Goal: Navigation & Orientation: Find specific page/section

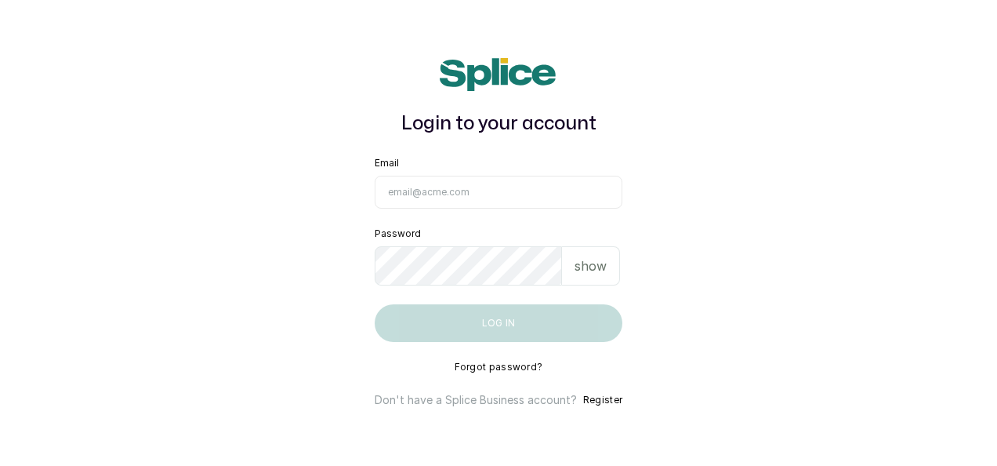
type input "maryamolawoyin21@gmail.com"
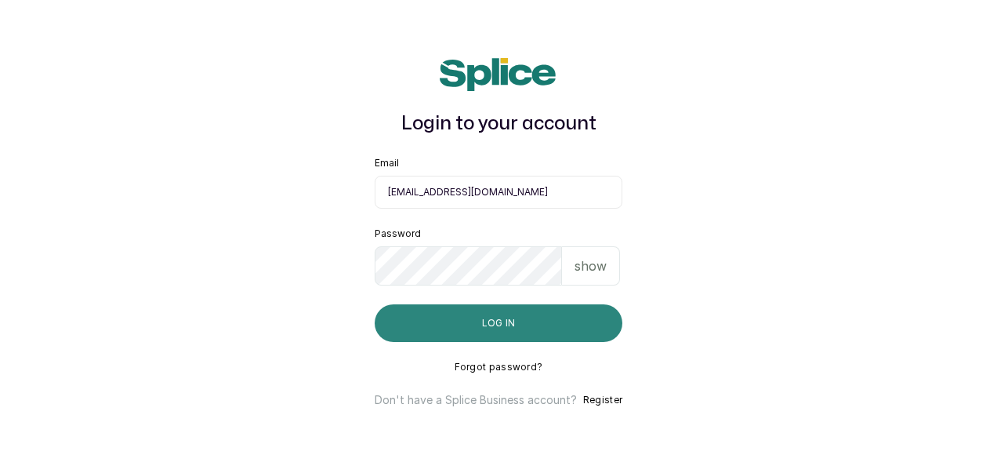
click at [524, 325] on button "Log in" at bounding box center [499, 323] width 248 height 38
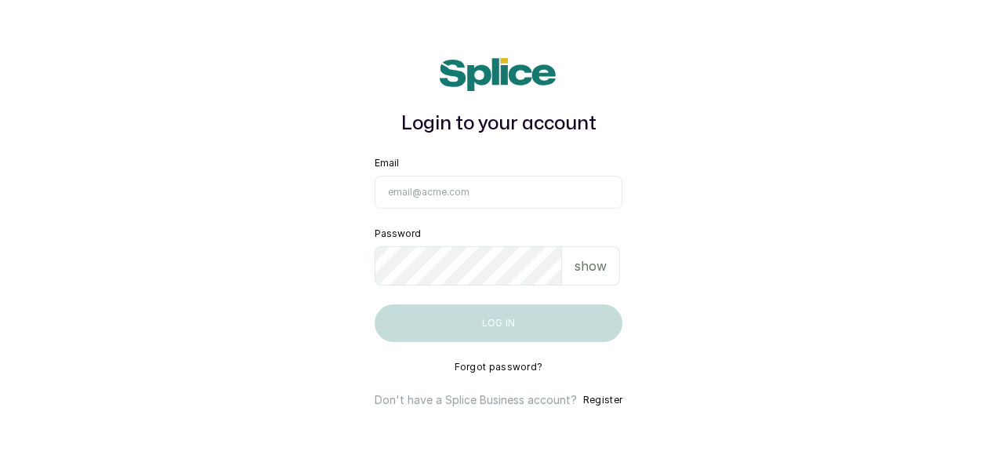
type input "[EMAIL_ADDRESS][DOMAIN_NAME]"
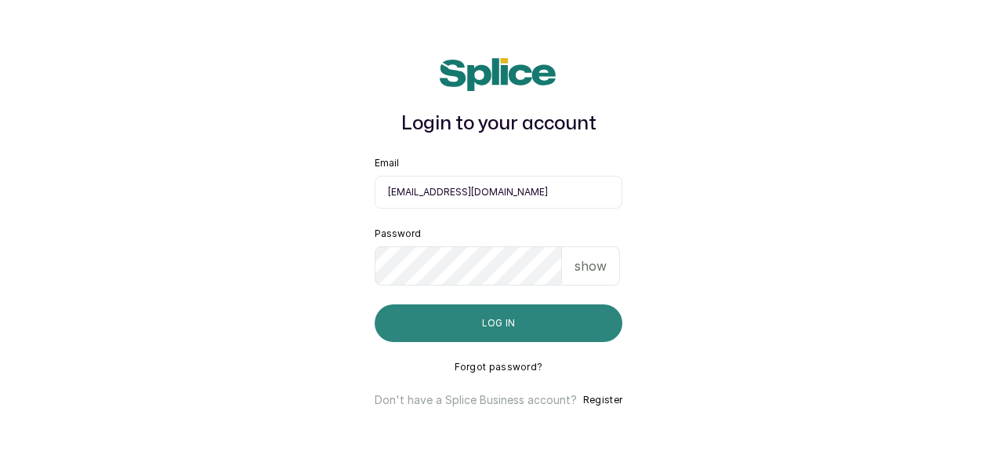
click at [569, 324] on button "Log in" at bounding box center [499, 323] width 248 height 38
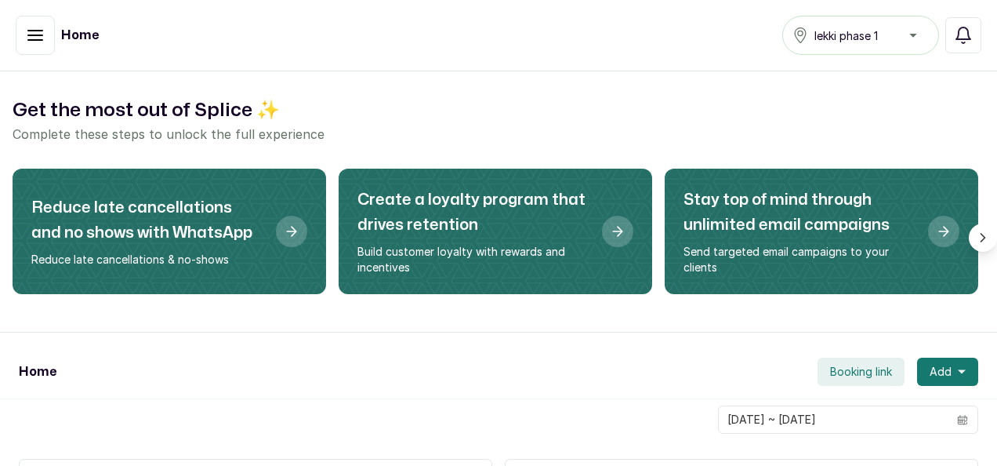
click at [22, 38] on button "button" at bounding box center [35, 35] width 39 height 39
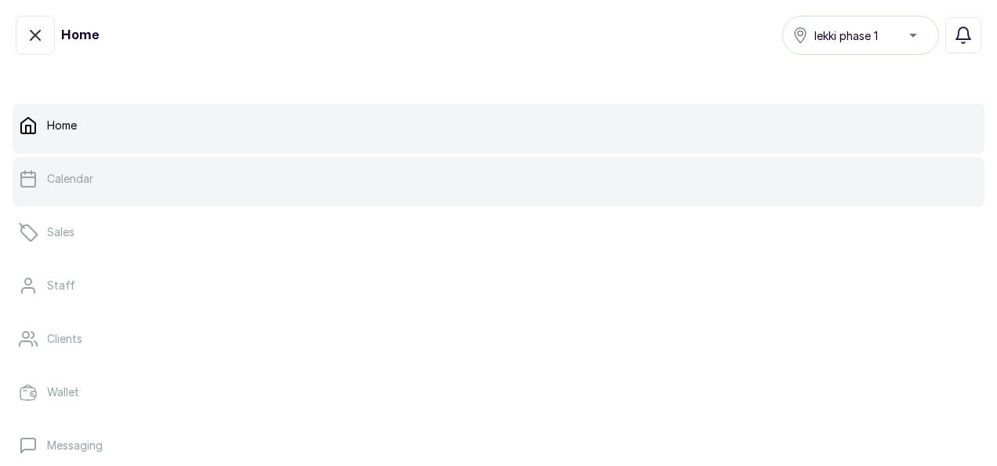
click at [129, 176] on link "Calendar" at bounding box center [499, 179] width 972 height 44
